Goal: Task Accomplishment & Management: Use online tool/utility

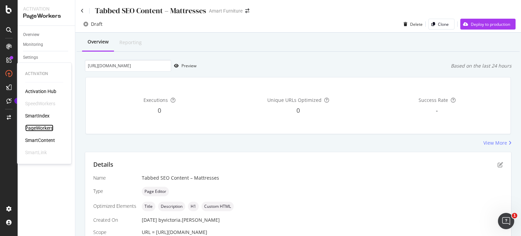
click at [35, 130] on div "PageWorkers" at bounding box center [39, 127] width 28 height 7
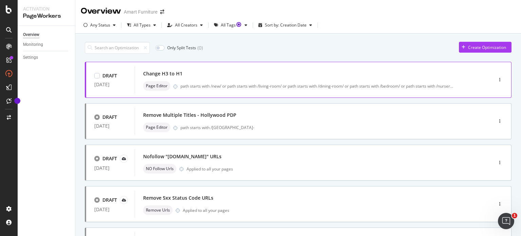
click at [235, 69] on div "Change H3 to H1" at bounding box center [303, 73] width 321 height 9
